Goal: Transaction & Acquisition: Purchase product/service

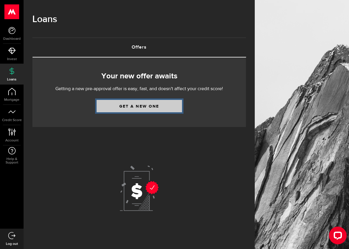
click at [119, 104] on link "Get a new one" at bounding box center [138, 106] width 85 height 12
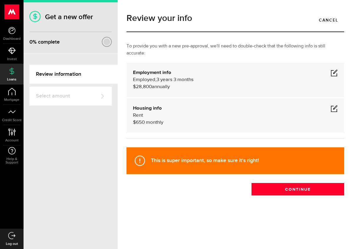
click at [331, 105] on span at bounding box center [334, 108] width 7 height 7
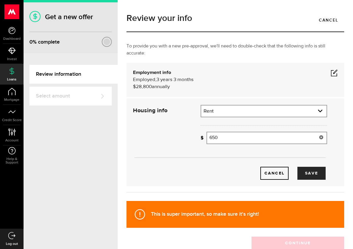
click at [267, 138] on input "650" at bounding box center [266, 137] width 121 height 12
type input "6"
type input "1,300"
click at [310, 178] on button "Save" at bounding box center [311, 172] width 28 height 13
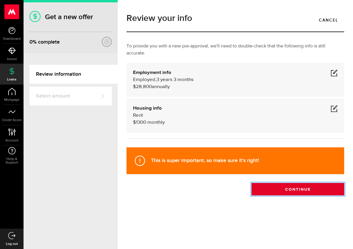
click at [287, 186] on button "Continue" at bounding box center [297, 189] width 93 height 12
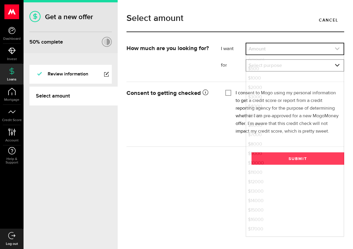
click at [268, 50] on link "expand select" at bounding box center [294, 48] width 97 height 11
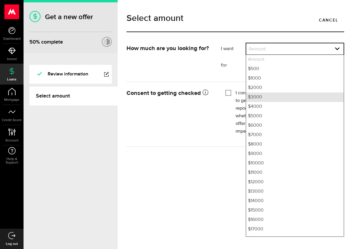
click at [259, 94] on li "$3000" at bounding box center [294, 96] width 97 height 9
select select "3000"
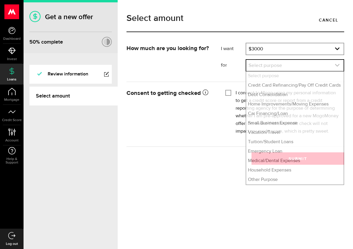
click at [251, 61] on link "expand select" at bounding box center [294, 65] width 97 height 11
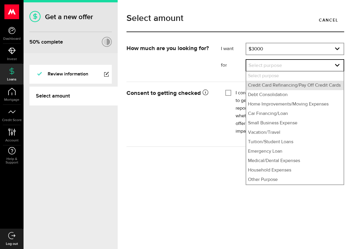
click at [262, 84] on li "Credit Card Refinancing/Pay Off Credit Cards" at bounding box center [294, 85] width 97 height 9
select select "Credit Card Refinancing/Pay Off Credit Cards"
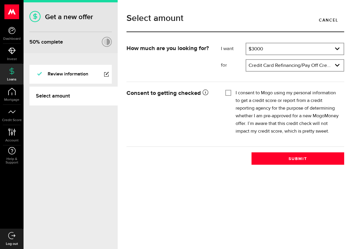
click at [228, 95] on div at bounding box center [228, 92] width 5 height 5
checkbox input "true"
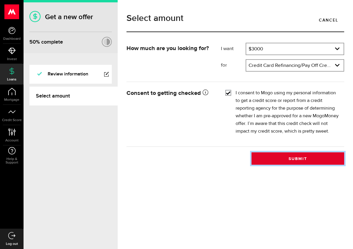
click at [270, 156] on button "Submit" at bounding box center [297, 158] width 93 height 12
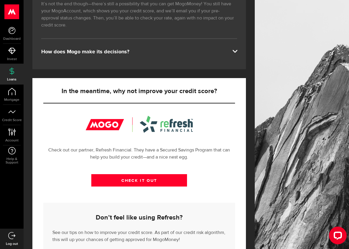
scroll to position [150, 0]
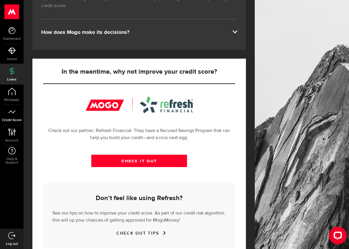
click at [14, 107] on link "Credit Score" at bounding box center [12, 115] width 24 height 20
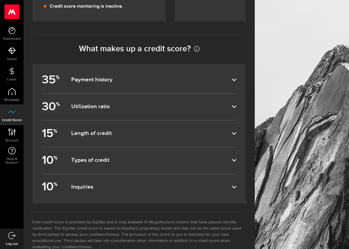
scroll to position [221, 0]
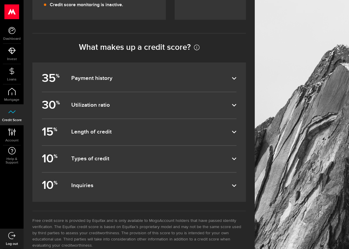
click at [108, 159] on dfn "Types of credit" at bounding box center [151, 158] width 160 height 7
click at [0, 0] on input "10 % Types of credit" at bounding box center [0, 0] width 0 height 0
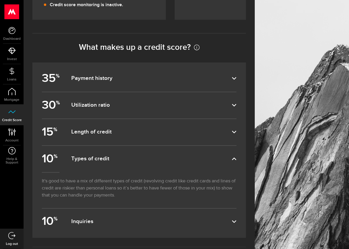
click at [108, 159] on dfn "Types of credit" at bounding box center [151, 158] width 160 height 7
click at [0, 0] on input "10 % Types of credit" at bounding box center [0, 0] width 0 height 0
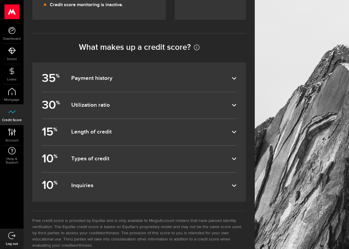
click at [100, 76] on dfn "Payment history" at bounding box center [151, 78] width 160 height 7
click at [0, 0] on input "35 % Payment history" at bounding box center [0, 0] width 0 height 0
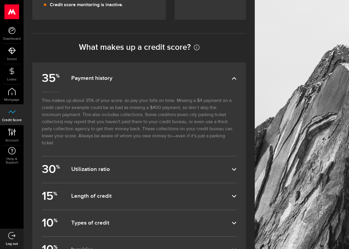
click at [103, 78] on dfn "Payment history" at bounding box center [151, 78] width 160 height 7
click at [0, 0] on input "35 % Payment history" at bounding box center [0, 0] width 0 height 0
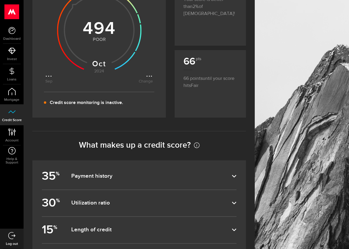
scroll to position [121, 0]
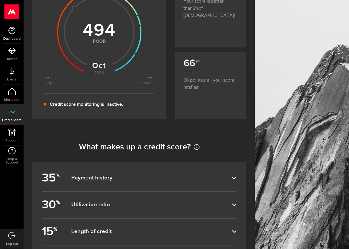
click at [14, 33] on icon at bounding box center [11, 30] width 7 height 7
